Goal: Task Accomplishment & Management: Manage account settings

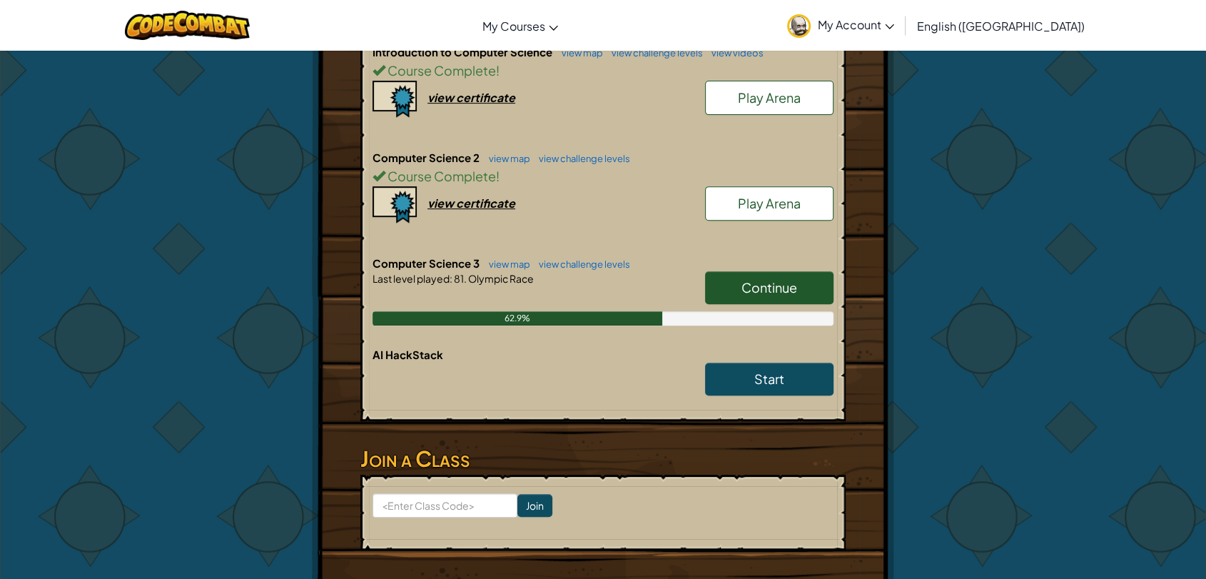
scroll to position [714, 0]
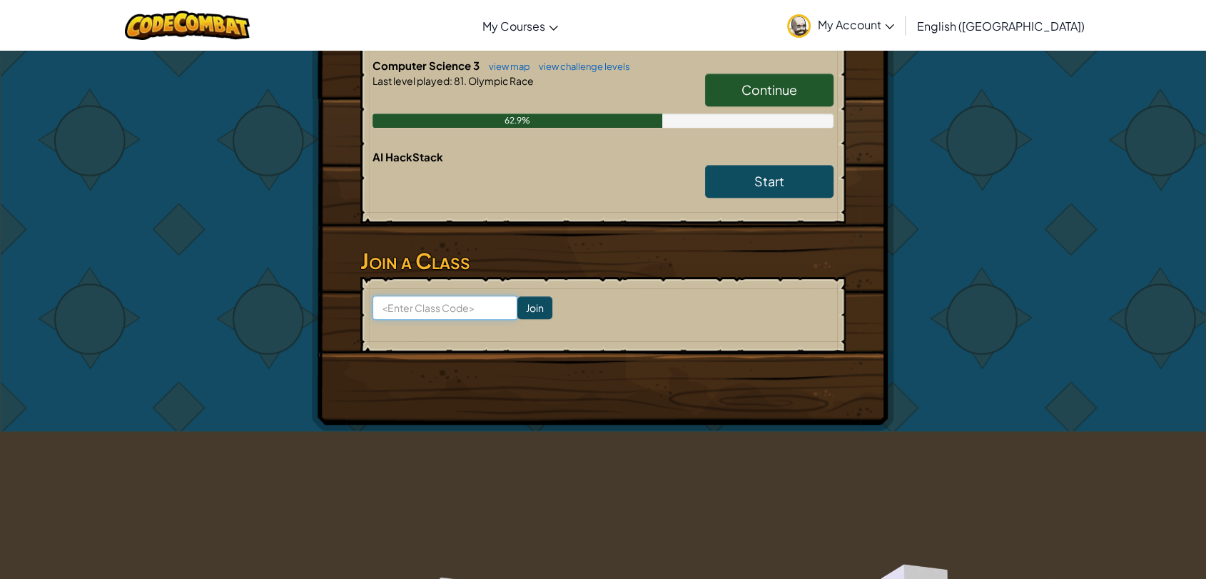
click at [460, 305] on input at bounding box center [445, 307] width 145 height 24
type input "ThinMoonFly"
click at [531, 301] on input "Join" at bounding box center [534, 307] width 35 height 23
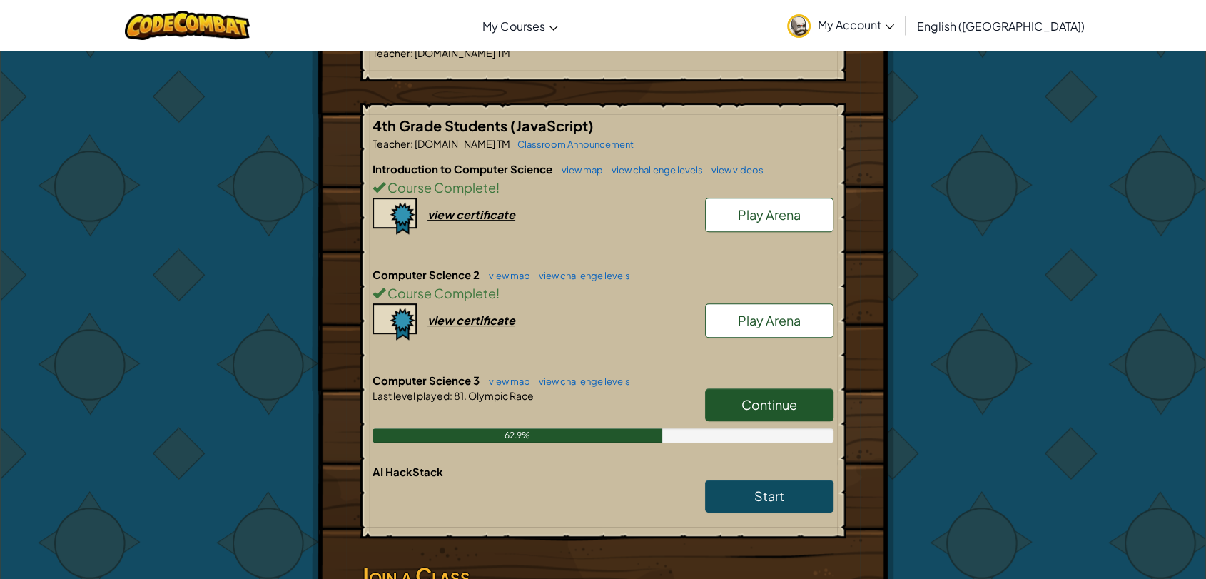
scroll to position [475, 0]
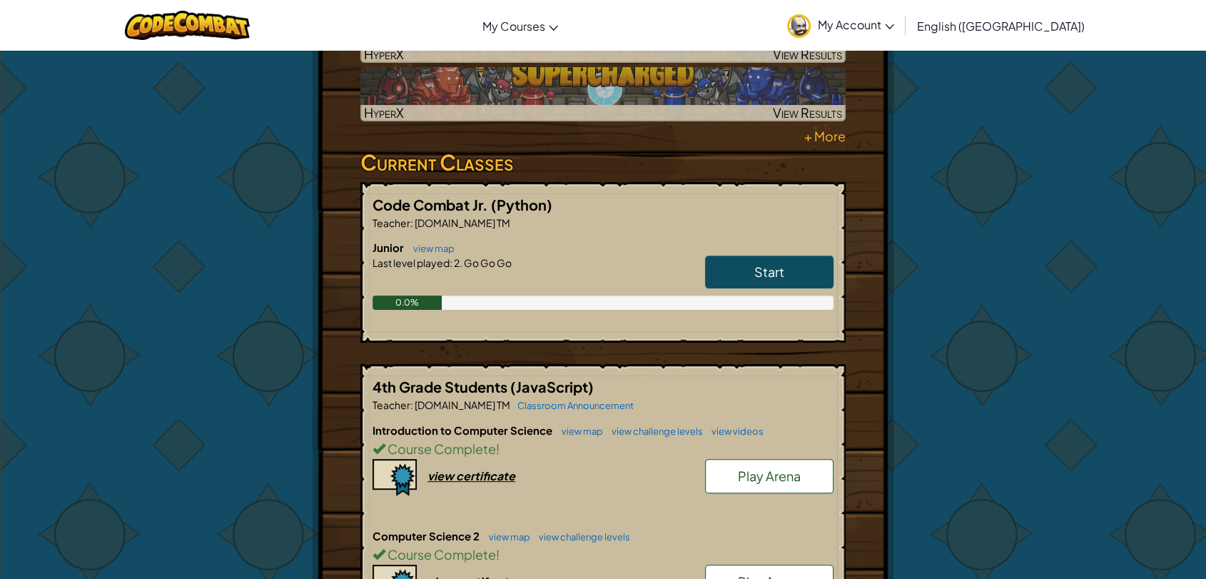
scroll to position [317, 0]
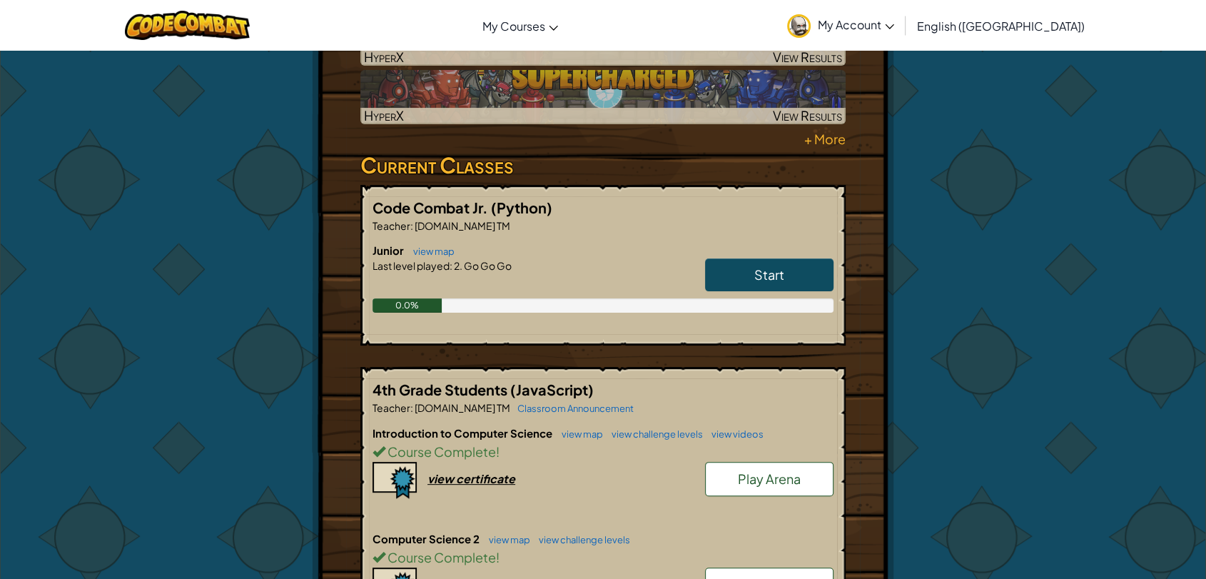
click at [894, 22] on span "My Account" at bounding box center [856, 24] width 76 height 15
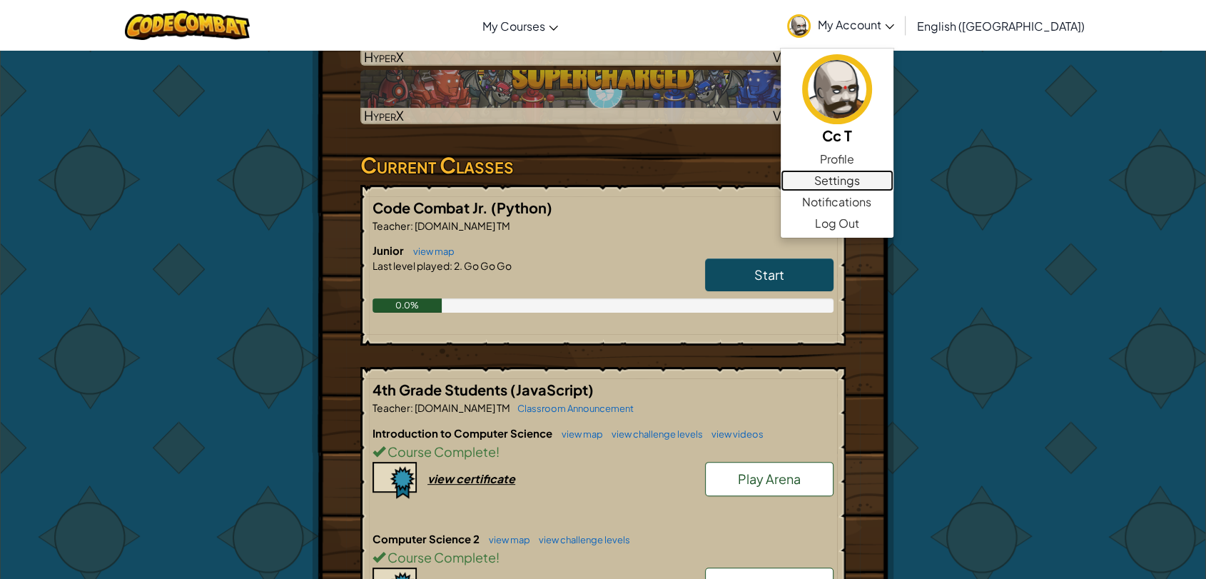
click at [894, 173] on link "Settings" at bounding box center [837, 180] width 113 height 21
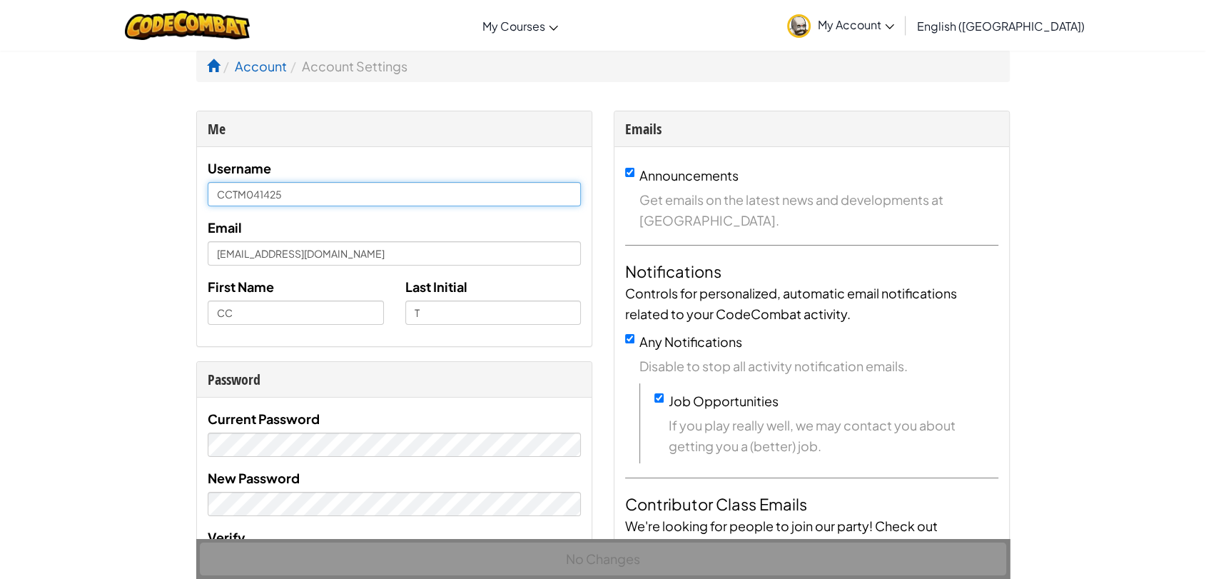
drag, startPoint x: 291, startPoint y: 195, endPoint x: 208, endPoint y: 186, distance: 84.0
click at [208, 186] on input "CCTM041425" at bounding box center [394, 194] width 373 height 24
click at [894, 22] on span "My Account" at bounding box center [856, 24] width 76 height 15
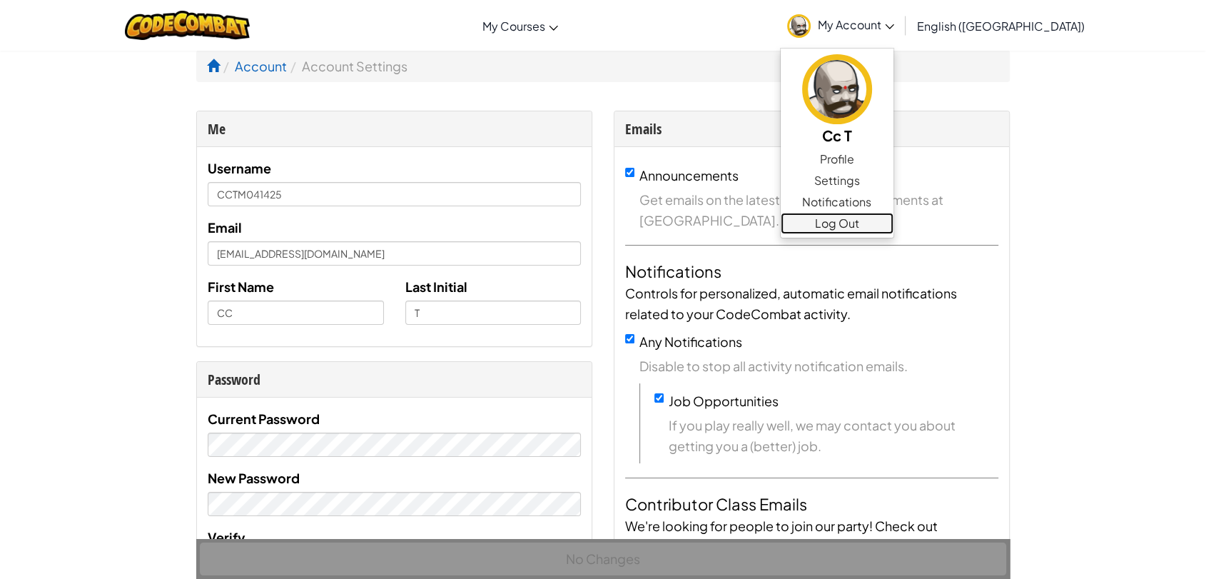
click at [894, 218] on link "Log Out" at bounding box center [837, 223] width 113 height 21
